Goal: Information Seeking & Learning: Learn about a topic

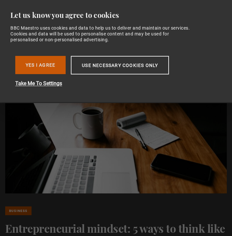
click at [44, 62] on button "Yes I Agree" at bounding box center [40, 65] width 50 height 18
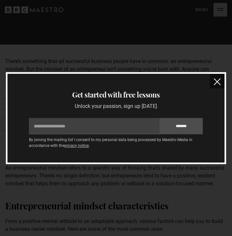
scroll to position [282, 0]
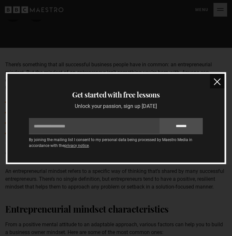
click at [216, 81] on img "close" at bounding box center [217, 81] width 7 height 7
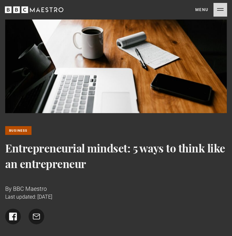
scroll to position [84, 0]
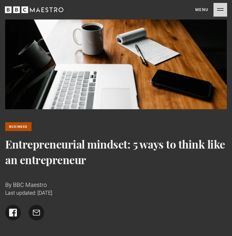
drag, startPoint x: 87, startPoint y: 162, endPoint x: 3, endPoint y: 146, distance: 85.9
click at [3, 146] on div "Business Entrepreneurial mindset: 5 ways to think like an entrepreneur By BBC M…" at bounding box center [116, 90] width 232 height 259
copy h1 "Entrepreneurial mindset: 5 ways to think like an entrepreneur"
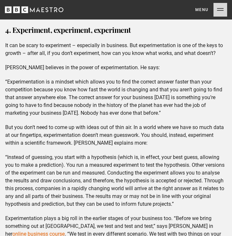
scroll to position [1875, 0]
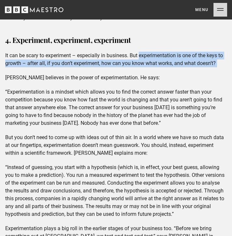
drag, startPoint x: 140, startPoint y: 55, endPoint x: 200, endPoint y: 69, distance: 61.2
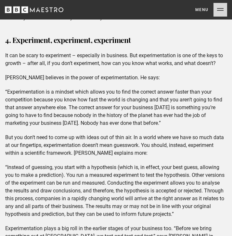
click at [158, 109] on p "“Experimentation is a mindset which allows you to find the correct answer faste…" at bounding box center [115, 107] width 221 height 39
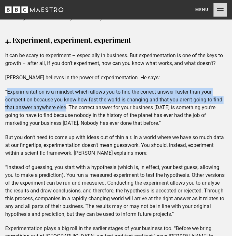
drag, startPoint x: 8, startPoint y: 92, endPoint x: 67, endPoint y: 109, distance: 60.9
click at [67, 109] on p "“Experimentation is a mindset which allows you to find the correct answer faste…" at bounding box center [115, 107] width 221 height 39
copy p "Experimentation is a mindset which allows you to find the correct answer faster…"
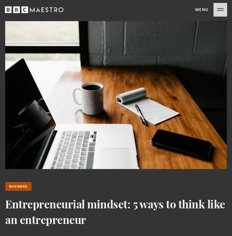
scroll to position [35, 0]
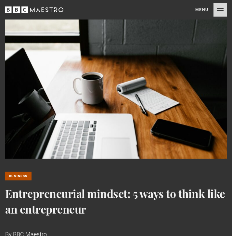
drag, startPoint x: 7, startPoint y: 194, endPoint x: 85, endPoint y: 213, distance: 80.3
click at [85, 213] on h1 "Entrepreneurial mindset: 5 ways to think like an entrepreneur" at bounding box center [115, 200] width 221 height 31
copy h1 "Entrepreneurial mindset: 5 ways to think like an entrepreneur"
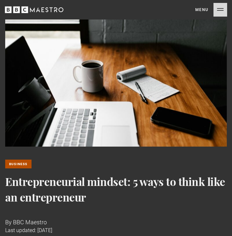
scroll to position [55, 0]
